Goal: Find specific page/section: Find specific page/section

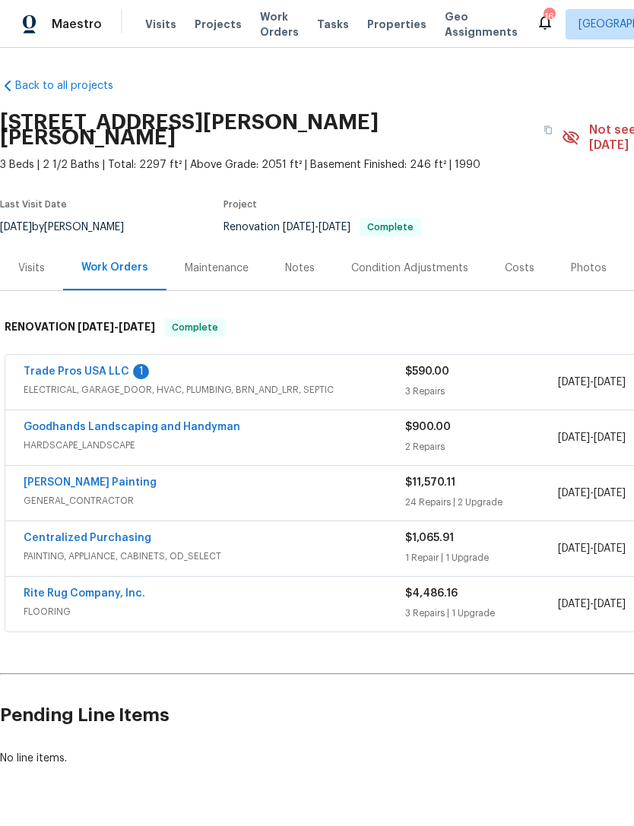
click at [381, 27] on span "Properties" at bounding box center [396, 24] width 59 height 15
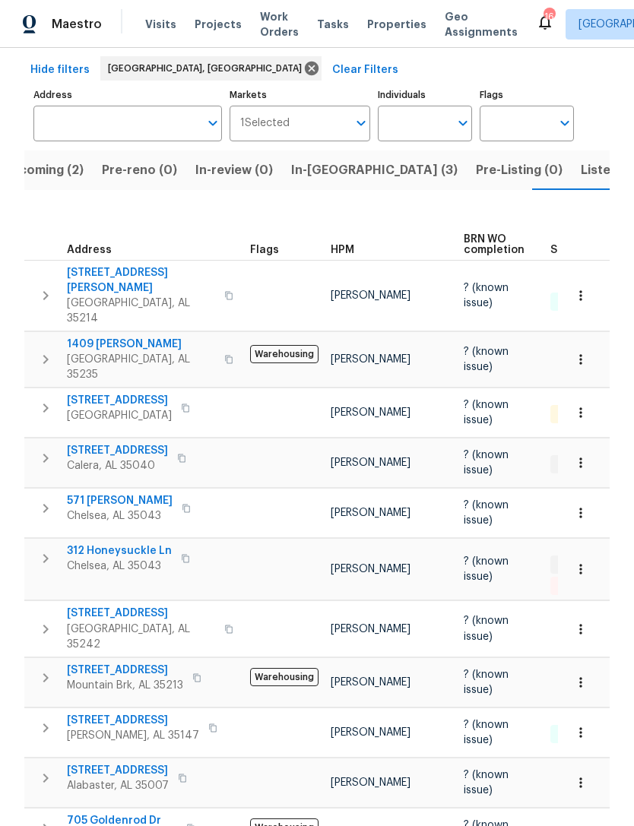
scroll to position [64, 0]
click at [149, 606] on span "1200 Bristol Way" at bounding box center [141, 613] width 148 height 15
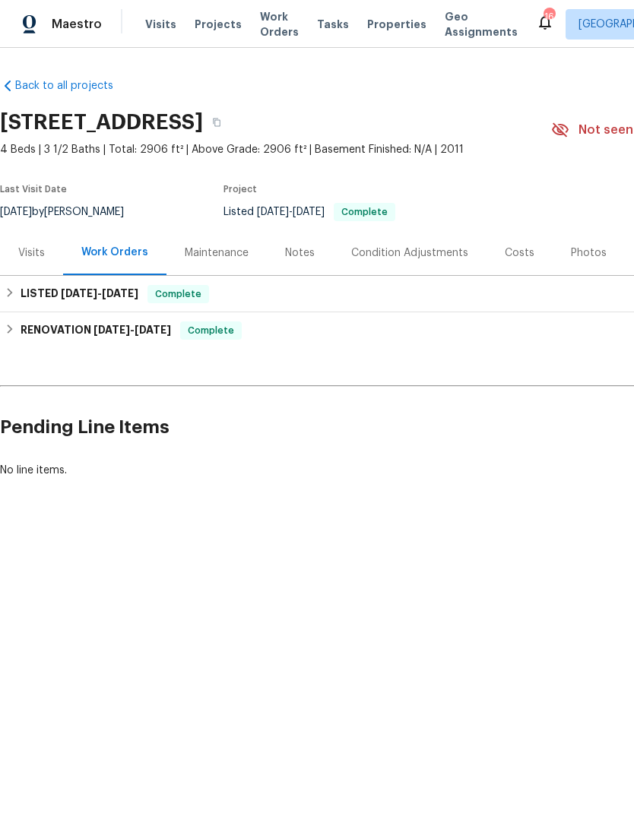
click at [517, 270] on div "Costs" at bounding box center [519, 252] width 66 height 45
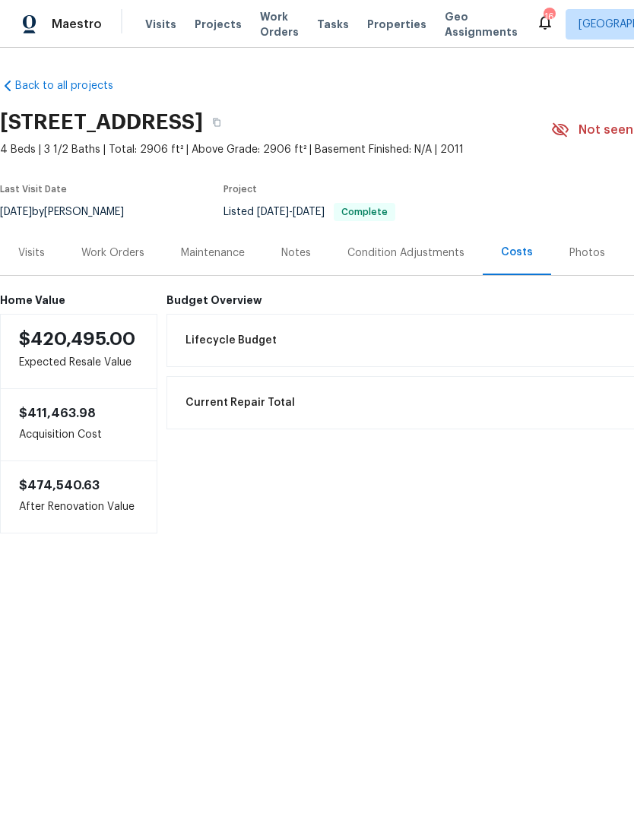
click at [383, 26] on span "Properties" at bounding box center [396, 24] width 59 height 15
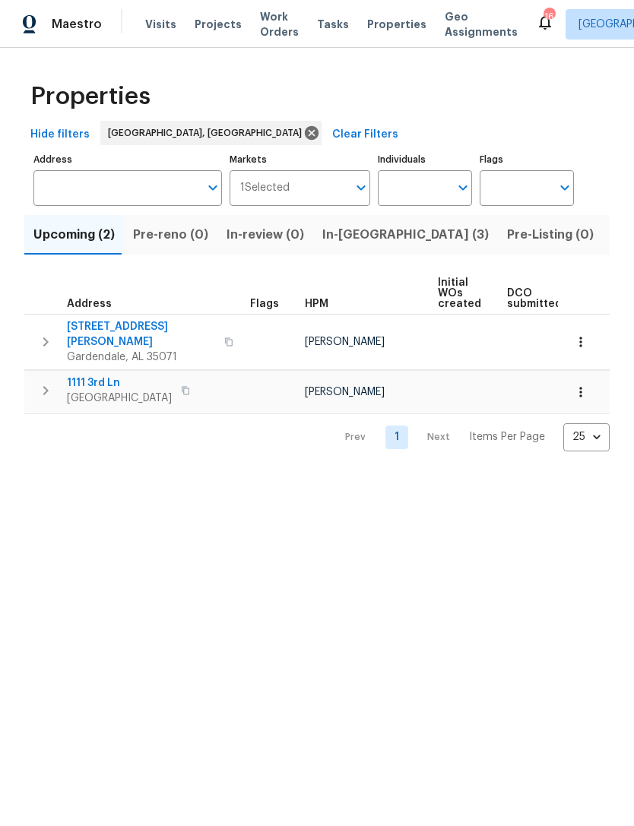
click at [612, 236] on span "Listed (15)" at bounding box center [643, 234] width 62 height 21
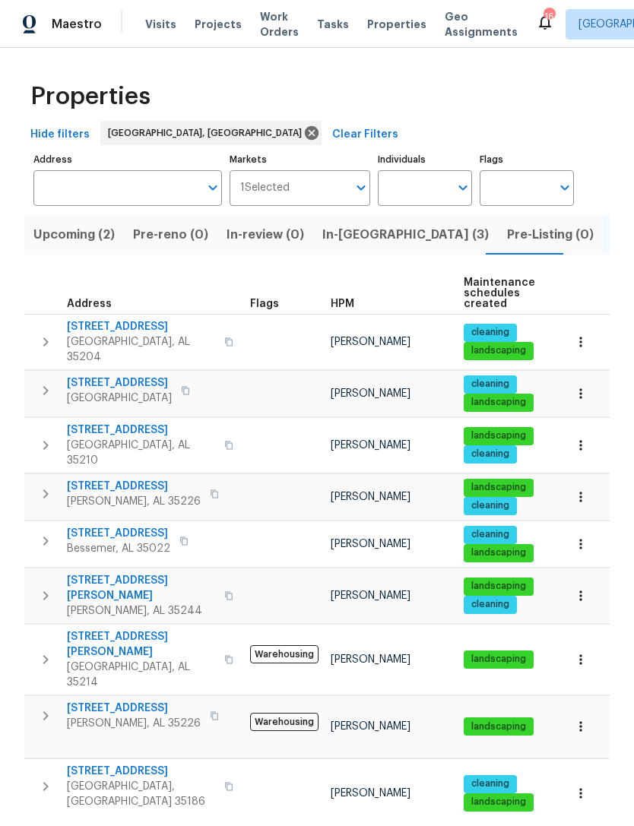
click at [84, 245] on span "Upcoming (2)" at bounding box center [73, 234] width 81 height 21
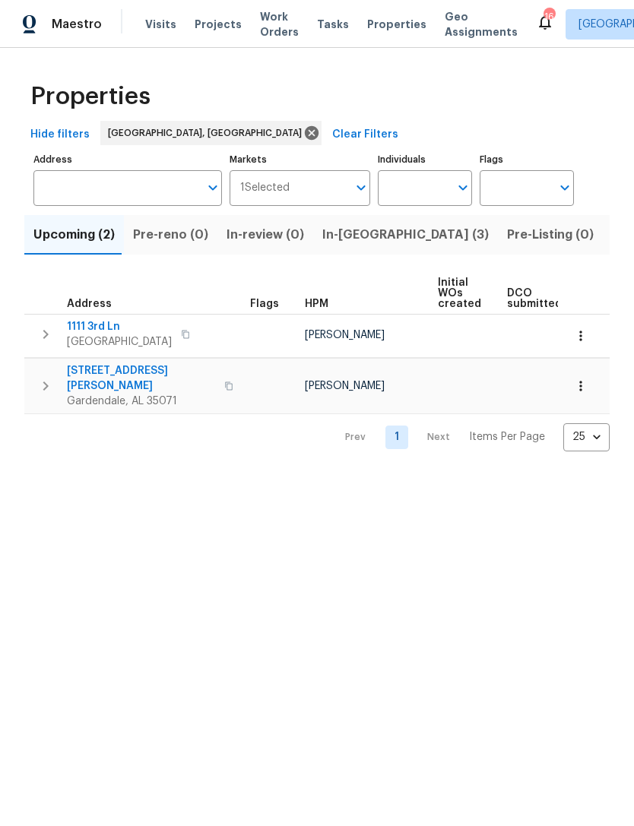
click at [347, 236] on span "In-[GEOGRAPHIC_DATA] (3)" at bounding box center [405, 234] width 166 height 21
